Goal: Transaction & Acquisition: Purchase product/service

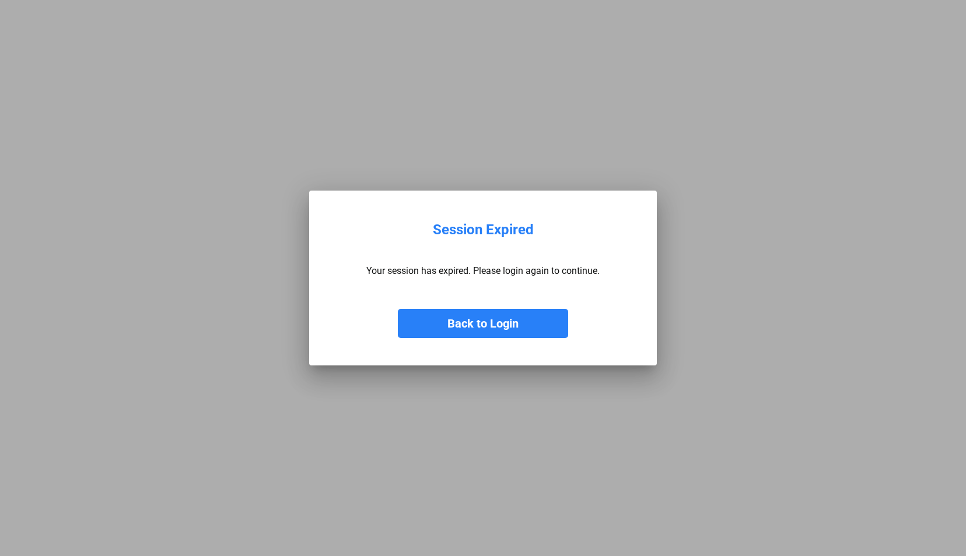
click at [495, 320] on button "Back to Login" at bounding box center [483, 323] width 170 height 29
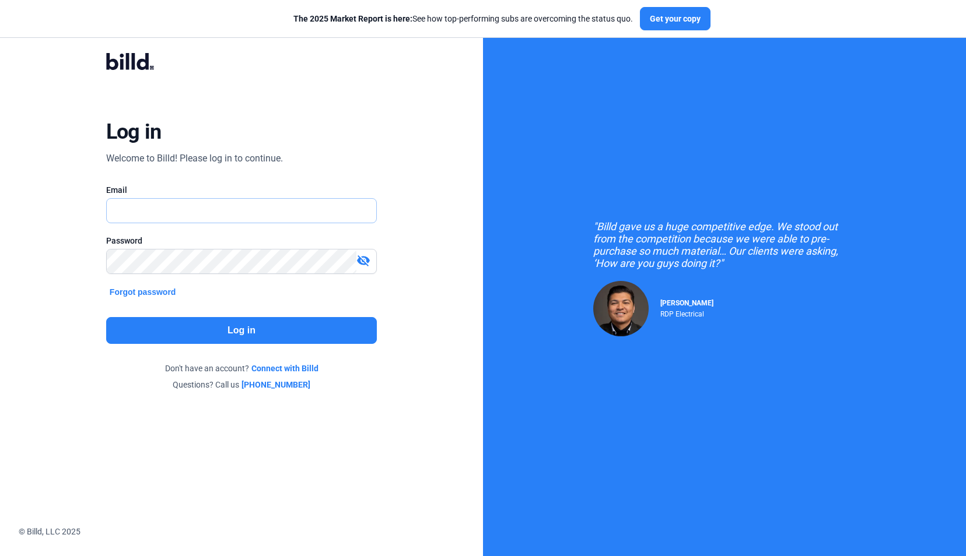
type input "[EMAIL_ADDRESS][DOMAIN_NAME]"
click at [258, 324] on button "Log in" at bounding box center [241, 330] width 271 height 27
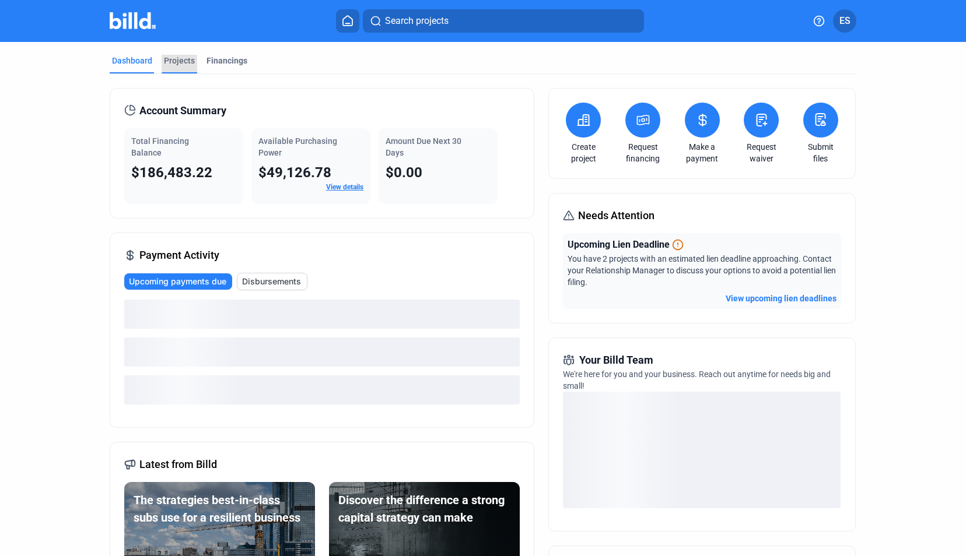
click at [171, 65] on div "Projects" at bounding box center [179, 61] width 31 height 12
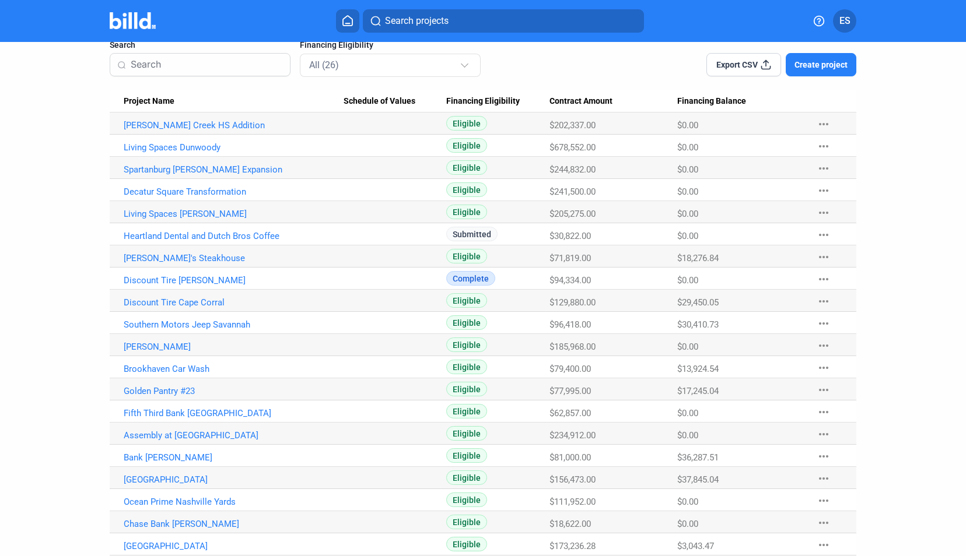
scroll to position [117, 0]
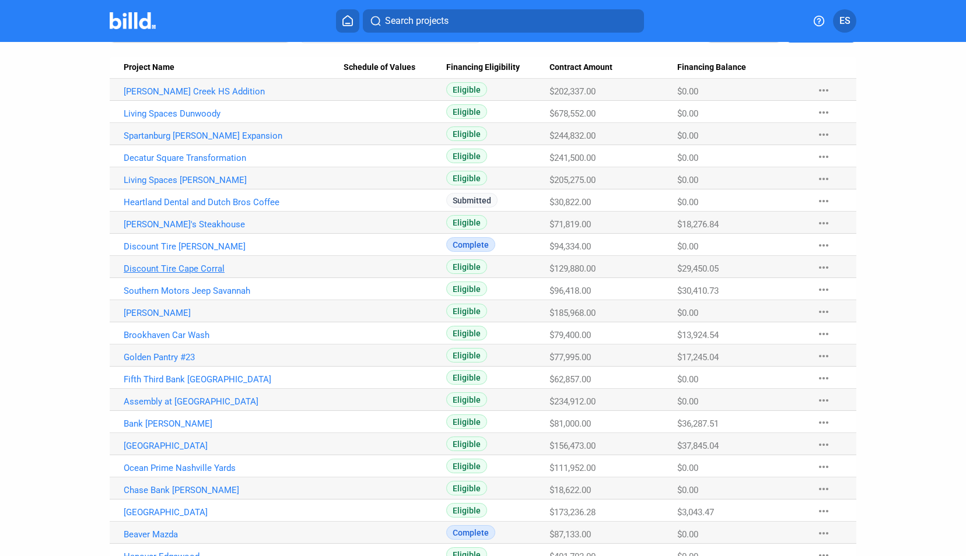
click at [199, 269] on link "Discount Tire Cape Corral" at bounding box center [234, 269] width 220 height 10
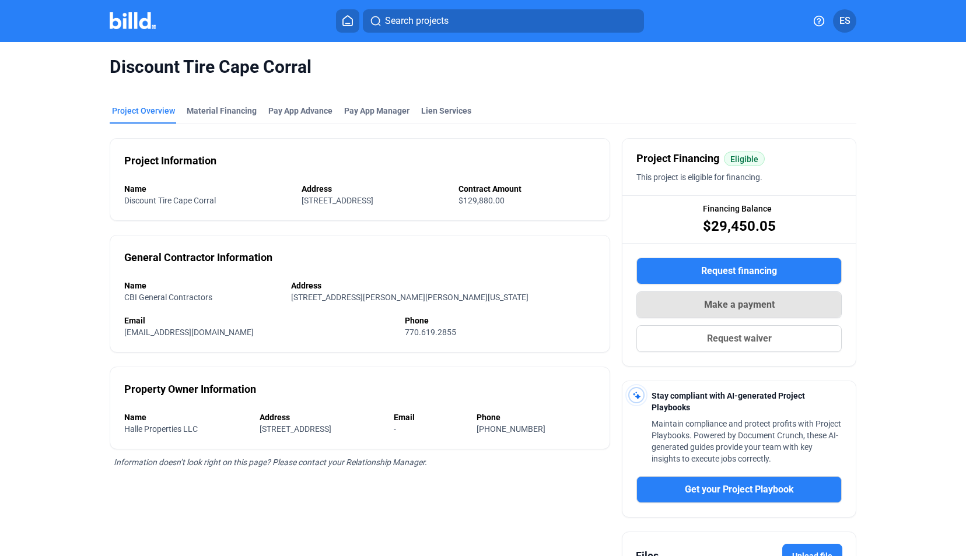
click at [755, 302] on span "Make a payment" at bounding box center [739, 305] width 71 height 14
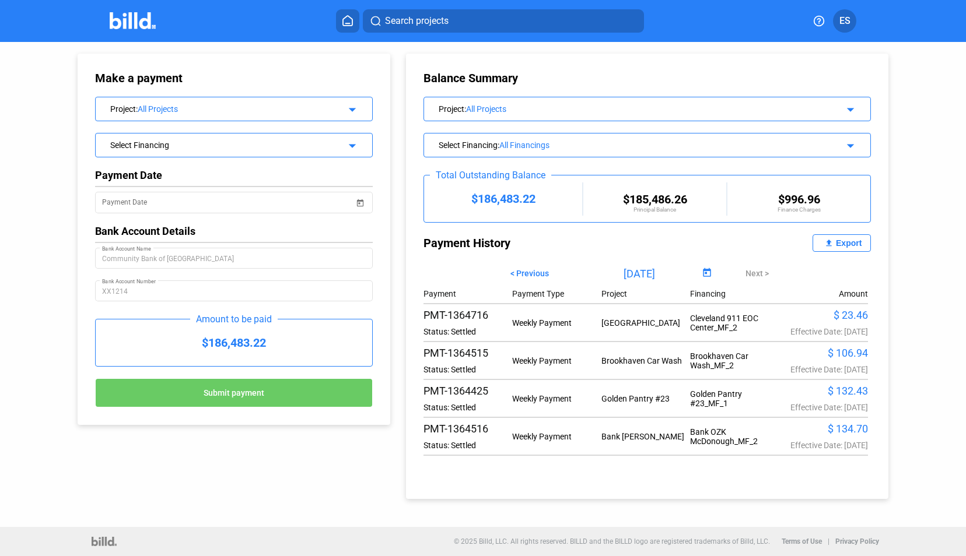
click at [234, 145] on div "Select Financing" at bounding box center [221, 144] width 223 height 12
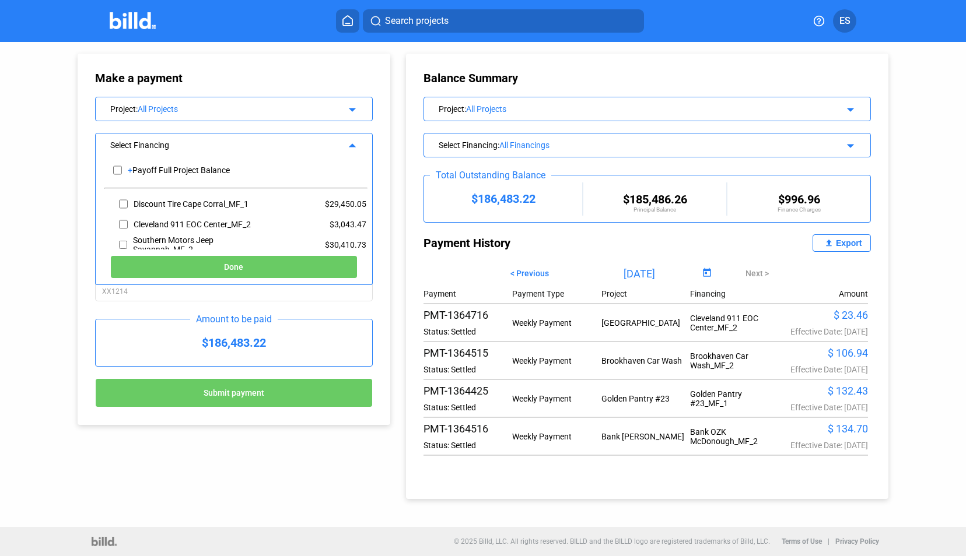
click at [148, 104] on div "All Projects" at bounding box center [235, 108] width 195 height 9
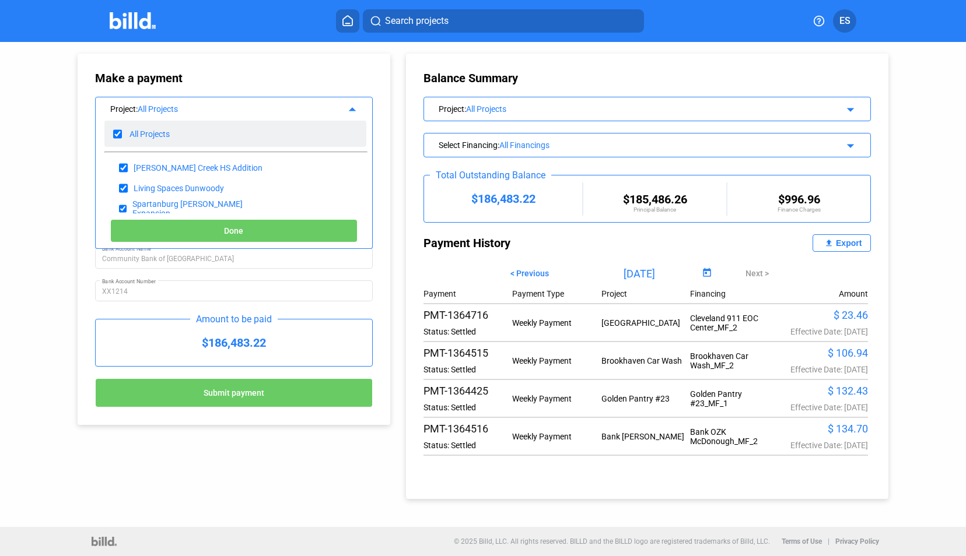
click at [113, 131] on input "checkbox" at bounding box center [117, 133] width 9 height 17
checkbox input "false"
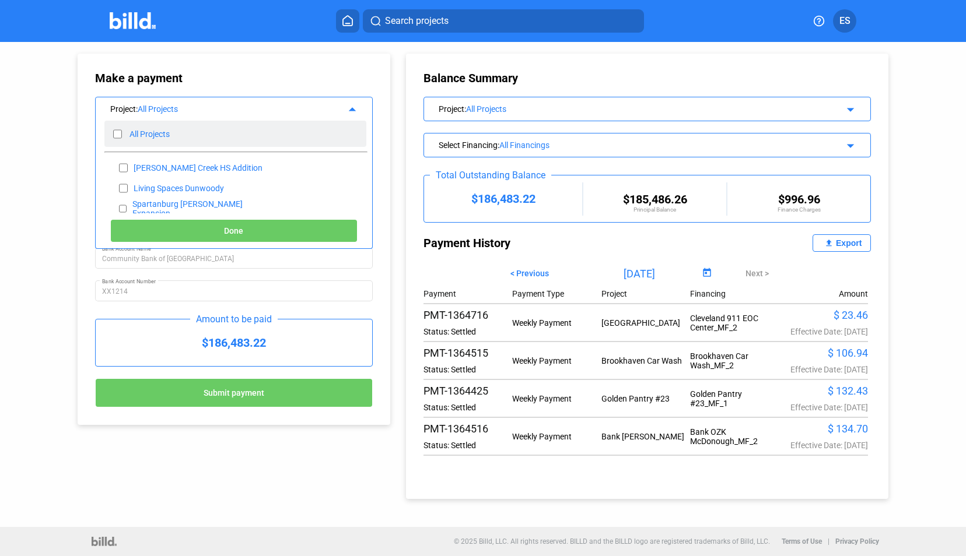
checkbox input "false"
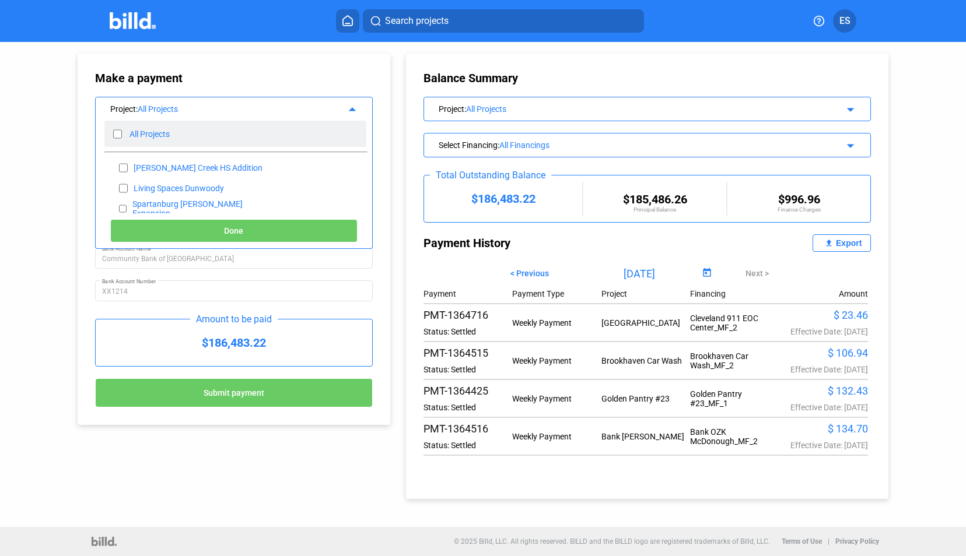
checkbox input "false"
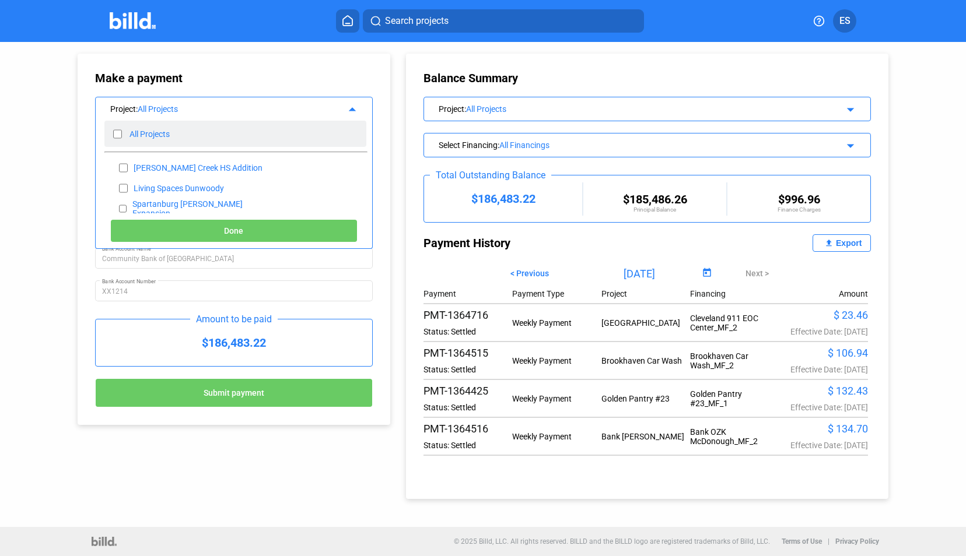
checkbox input "false"
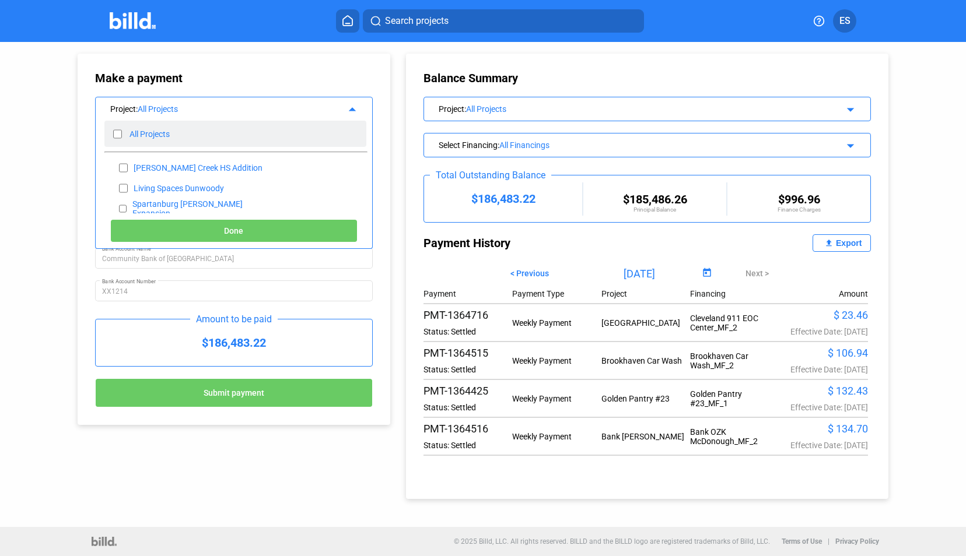
checkbox input "false"
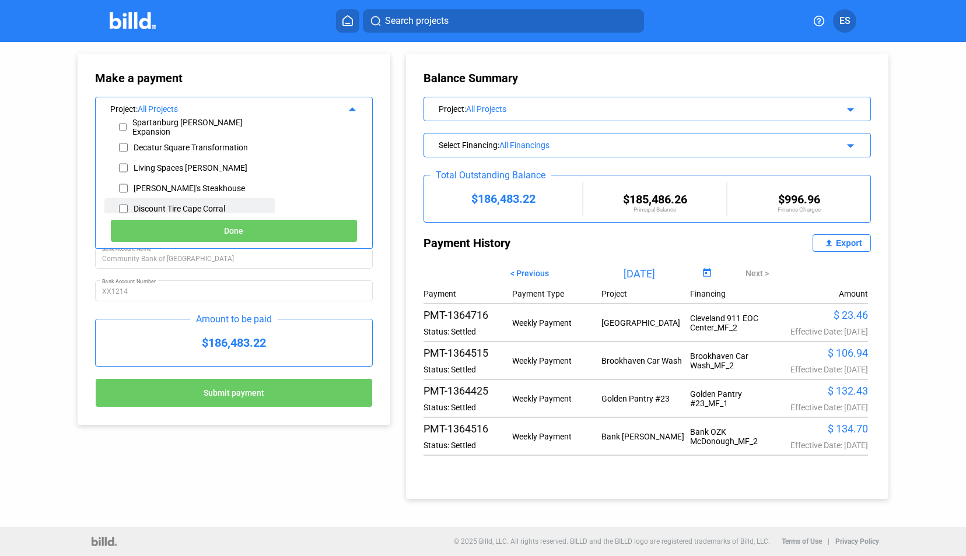
scroll to position [117, 0]
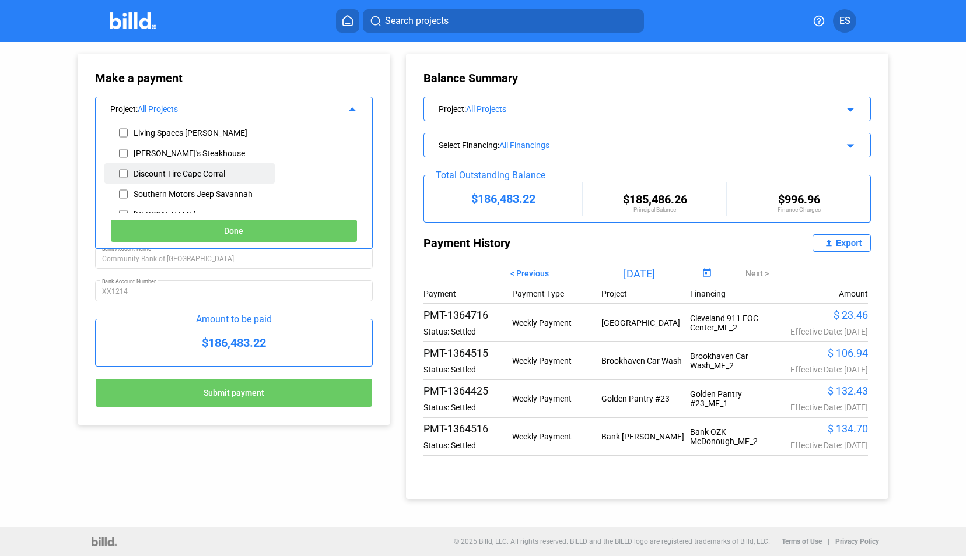
click at [119, 172] on input "checkbox" at bounding box center [123, 173] width 9 height 17
checkbox input "true"
click at [196, 225] on button "Done" at bounding box center [233, 230] width 247 height 23
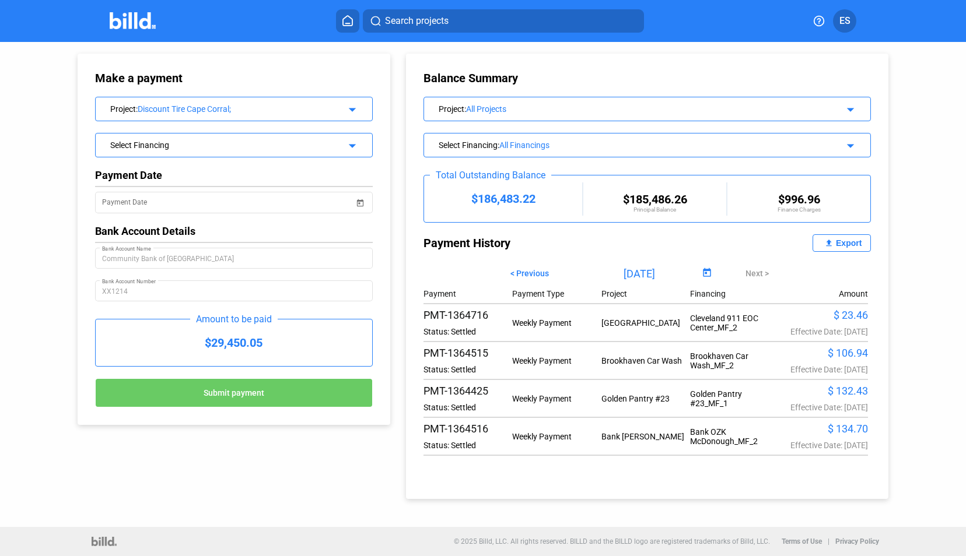
click at [227, 145] on div "Select Financing" at bounding box center [221, 144] width 223 height 12
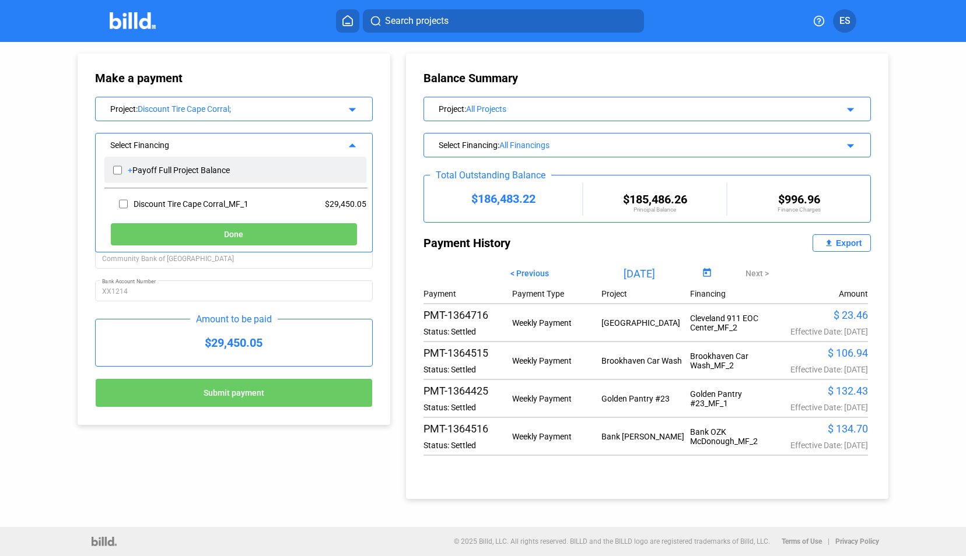
click at [114, 165] on input "checkbox" at bounding box center [117, 170] width 9 height 17
checkbox input "true"
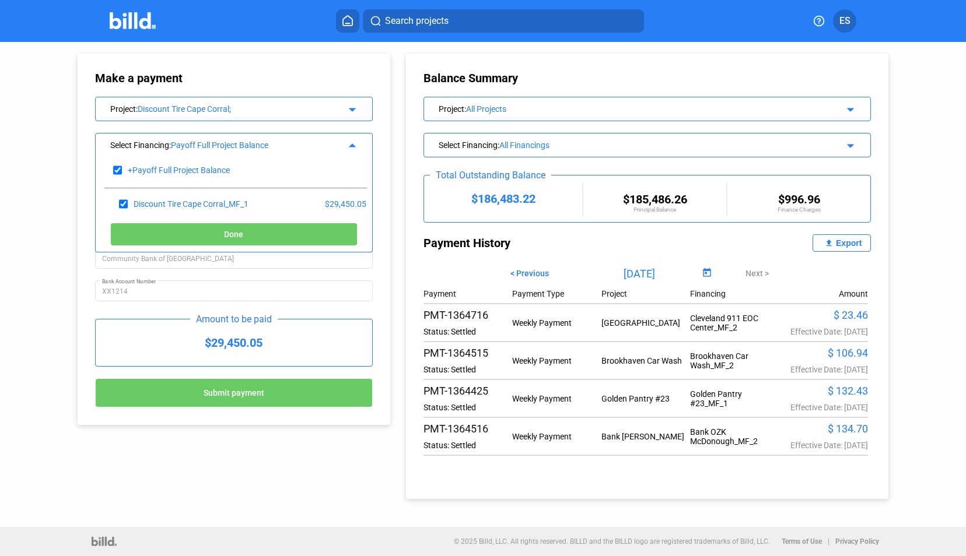
click at [232, 433] on div "Make a payment Project : Discount Tire Cape Corral; arrow_drop_down Select Fina…" at bounding box center [482, 270] width 869 height 457
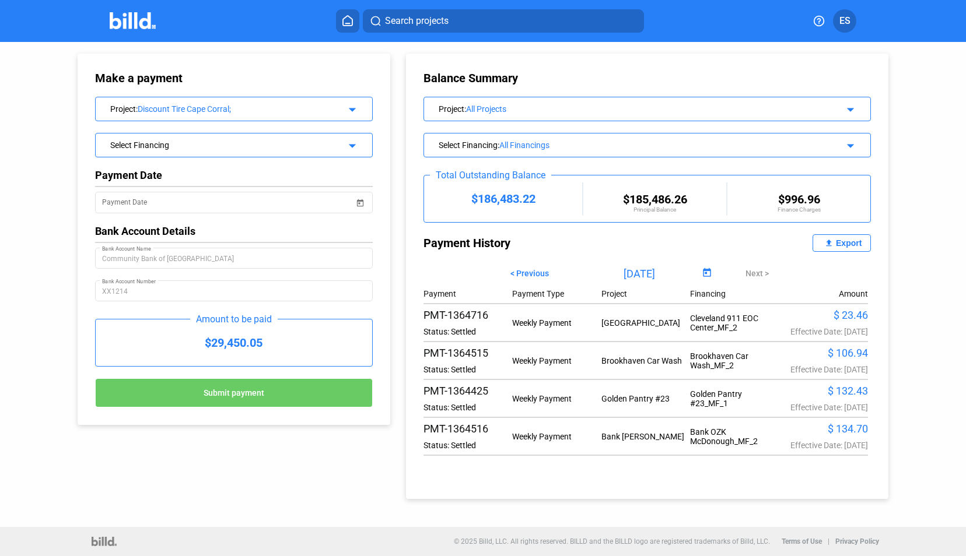
click at [264, 391] on span "Submit payment" at bounding box center [234, 393] width 61 height 9
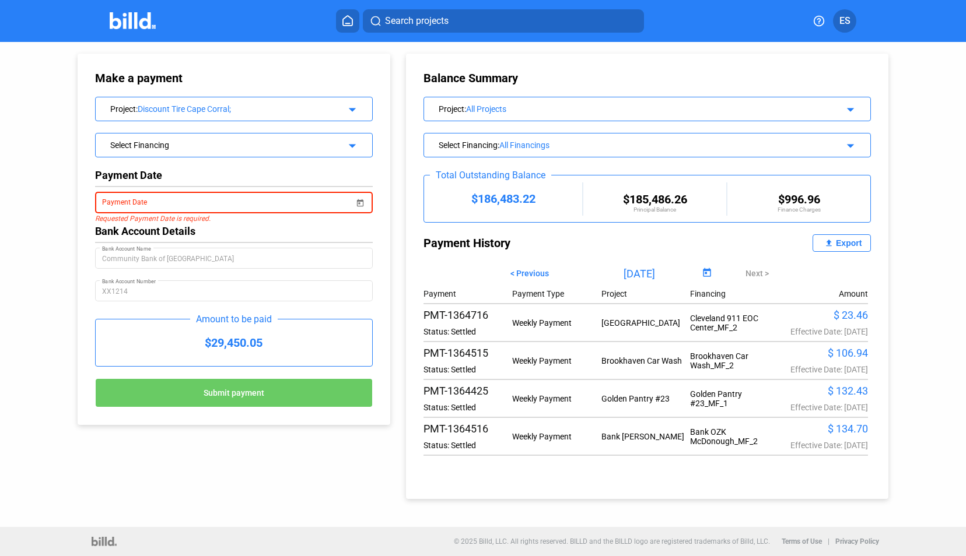
click at [357, 201] on span "Open calendar" at bounding box center [360, 196] width 28 height 28
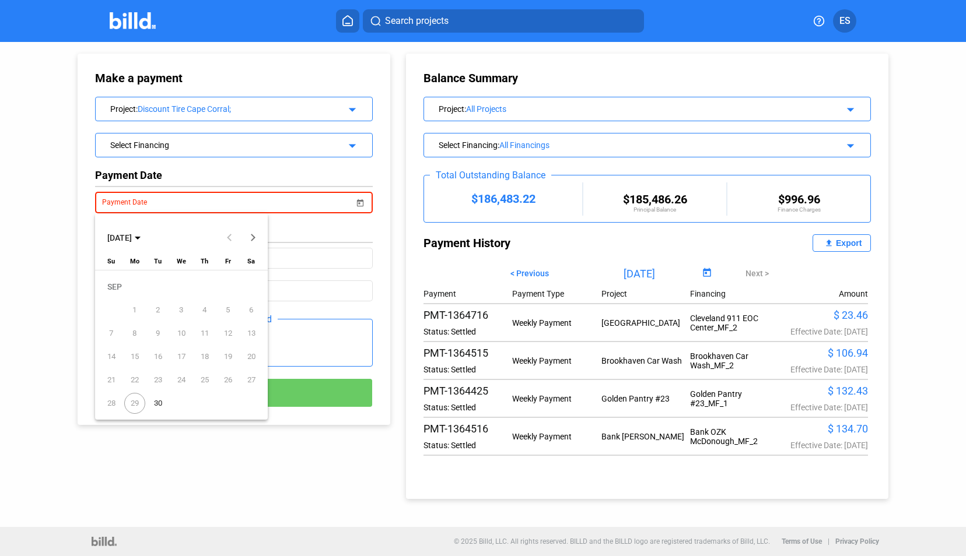
drag, startPoint x: 156, startPoint y: 401, endPoint x: 164, endPoint y: 406, distance: 9.2
click at [156, 400] on span "30" at bounding box center [158, 403] width 21 height 21
type input "[DATE]"
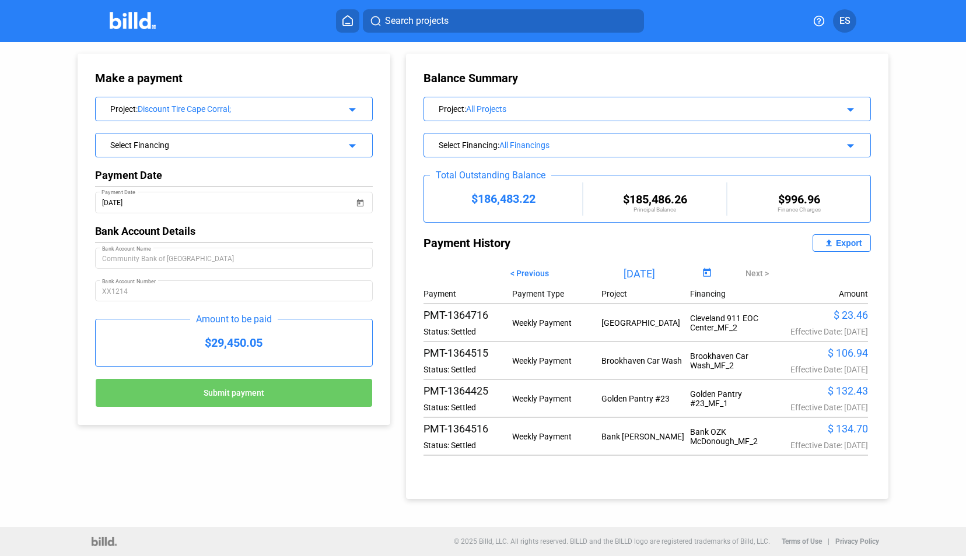
click at [203, 457] on div "Make a payment Project : Discount Tire Cape Corral; arrow_drop_down Select Fina…" at bounding box center [482, 270] width 869 height 457
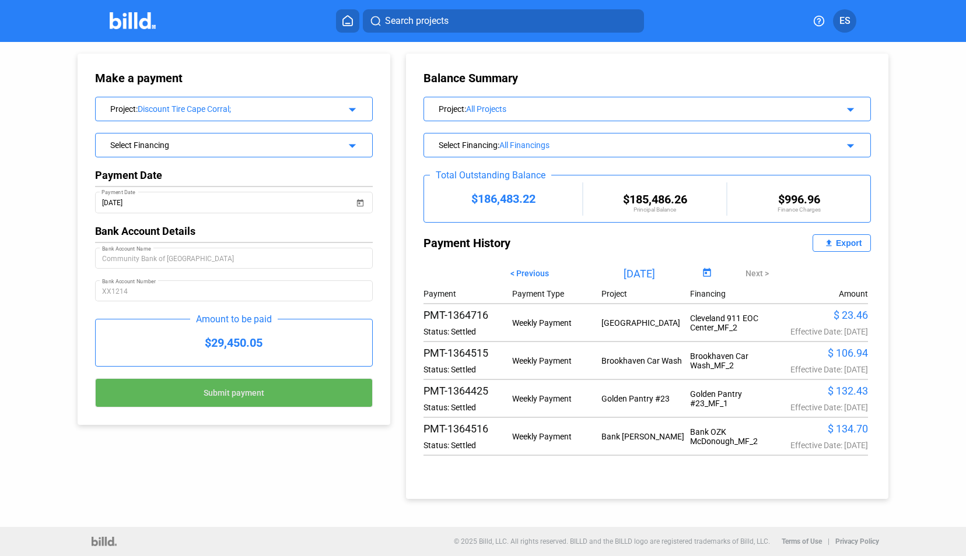
click at [236, 391] on span "Submit payment" at bounding box center [234, 393] width 61 height 9
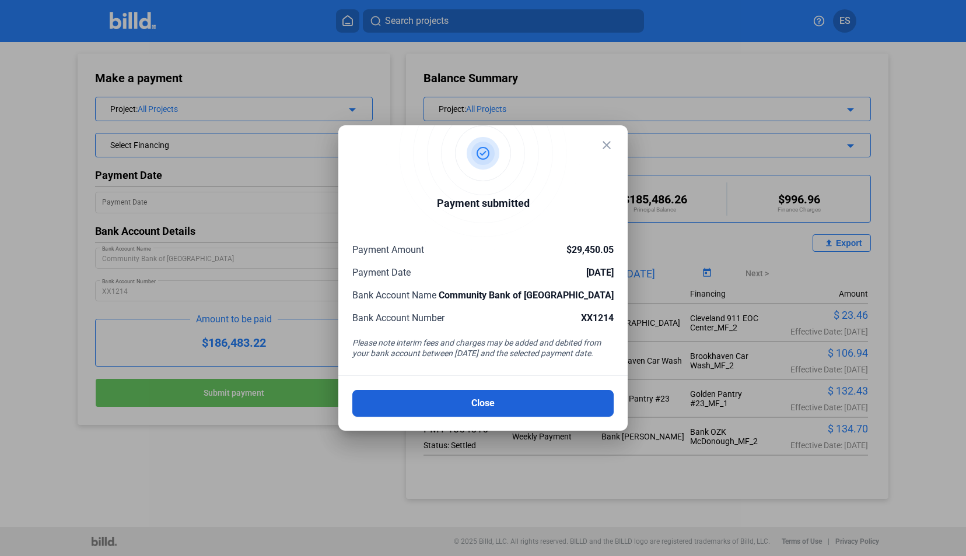
click at [478, 407] on button "Close" at bounding box center [482, 403] width 261 height 27
